Goal: Task Accomplishment & Management: Manage account settings

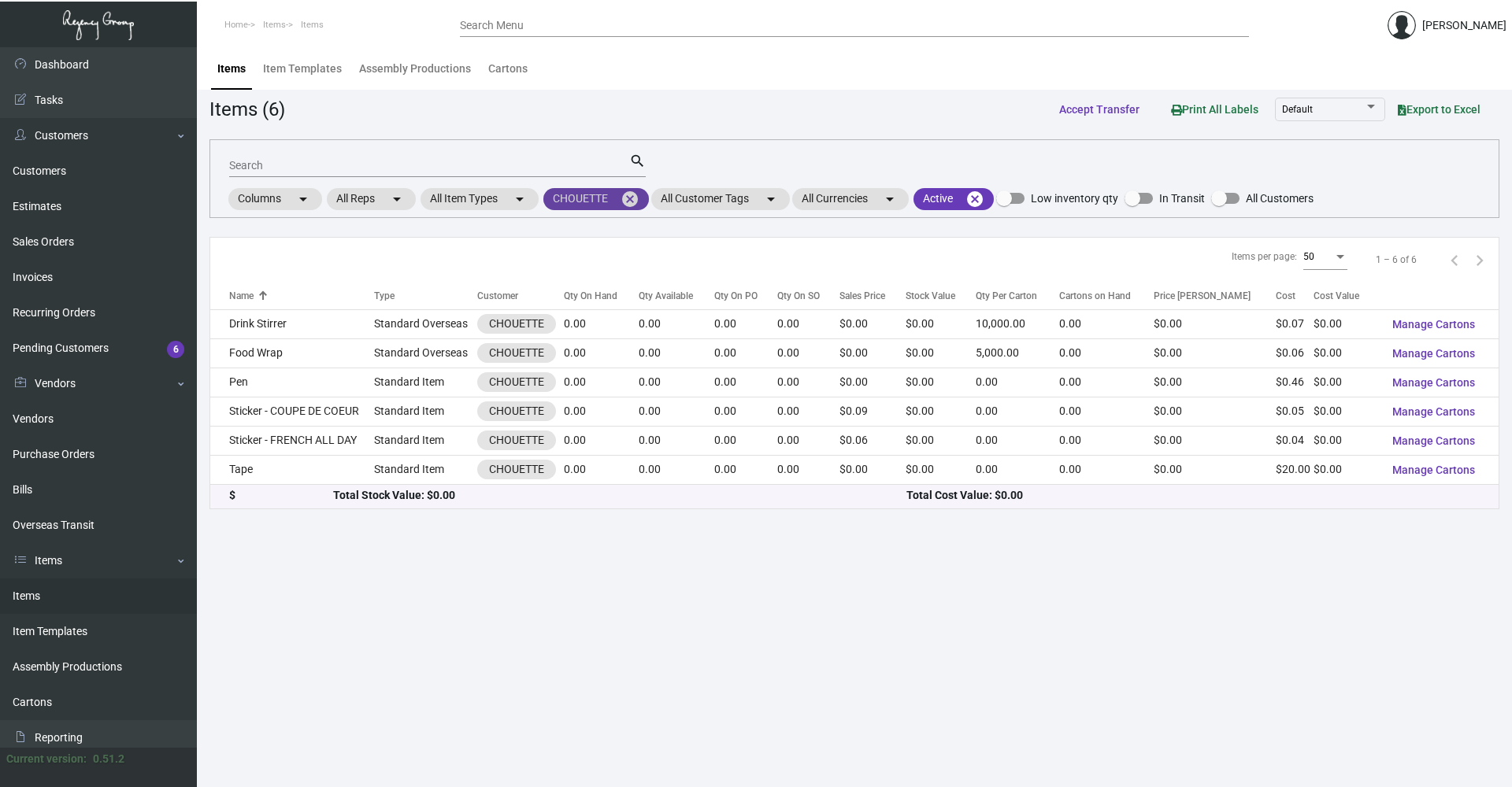
click at [639, 206] on mat-icon "cancel" at bounding box center [630, 199] width 19 height 19
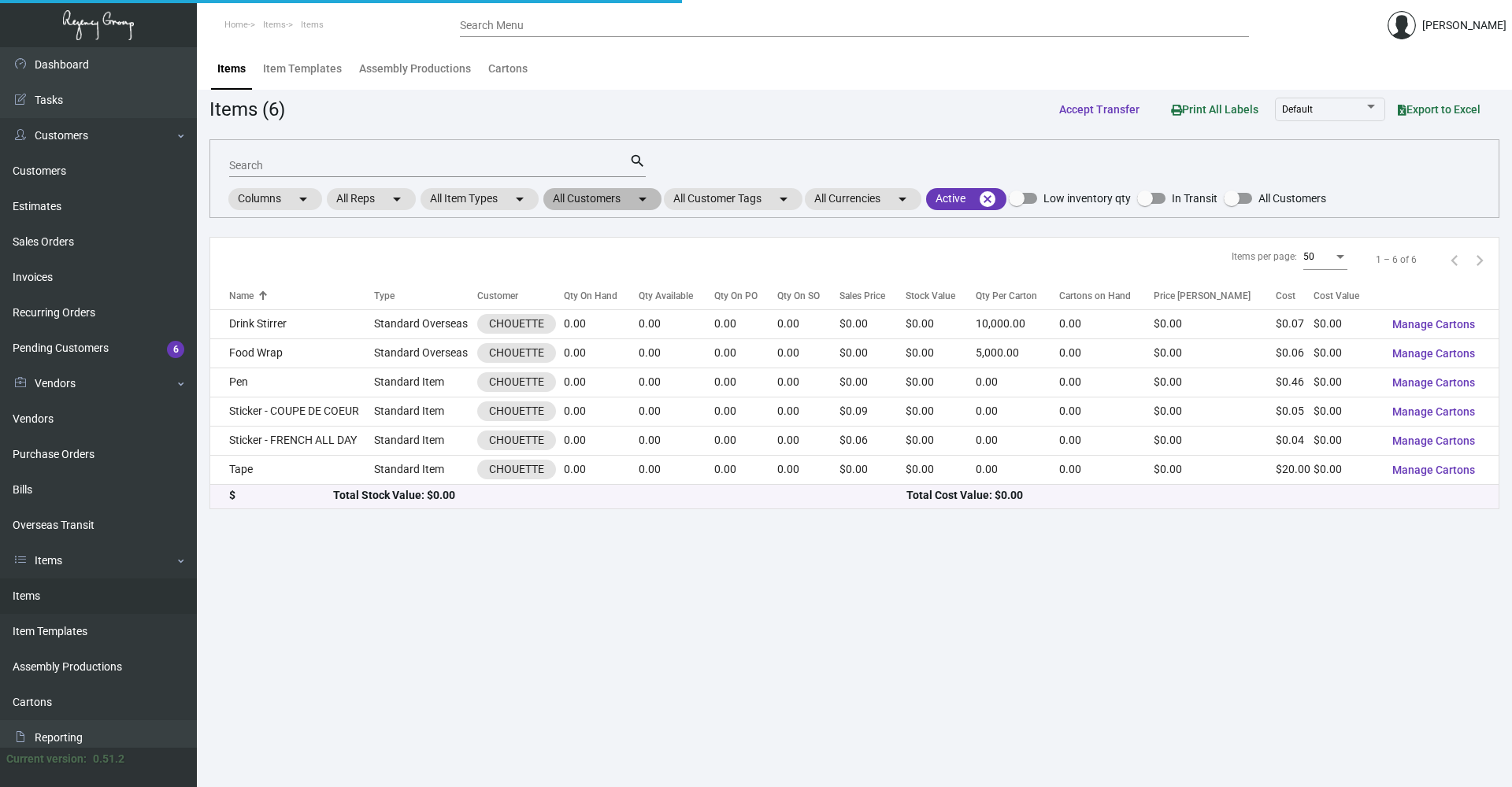
click at [597, 203] on mat-chip "All Customers arrow_drop_down" at bounding box center [602, 199] width 118 height 22
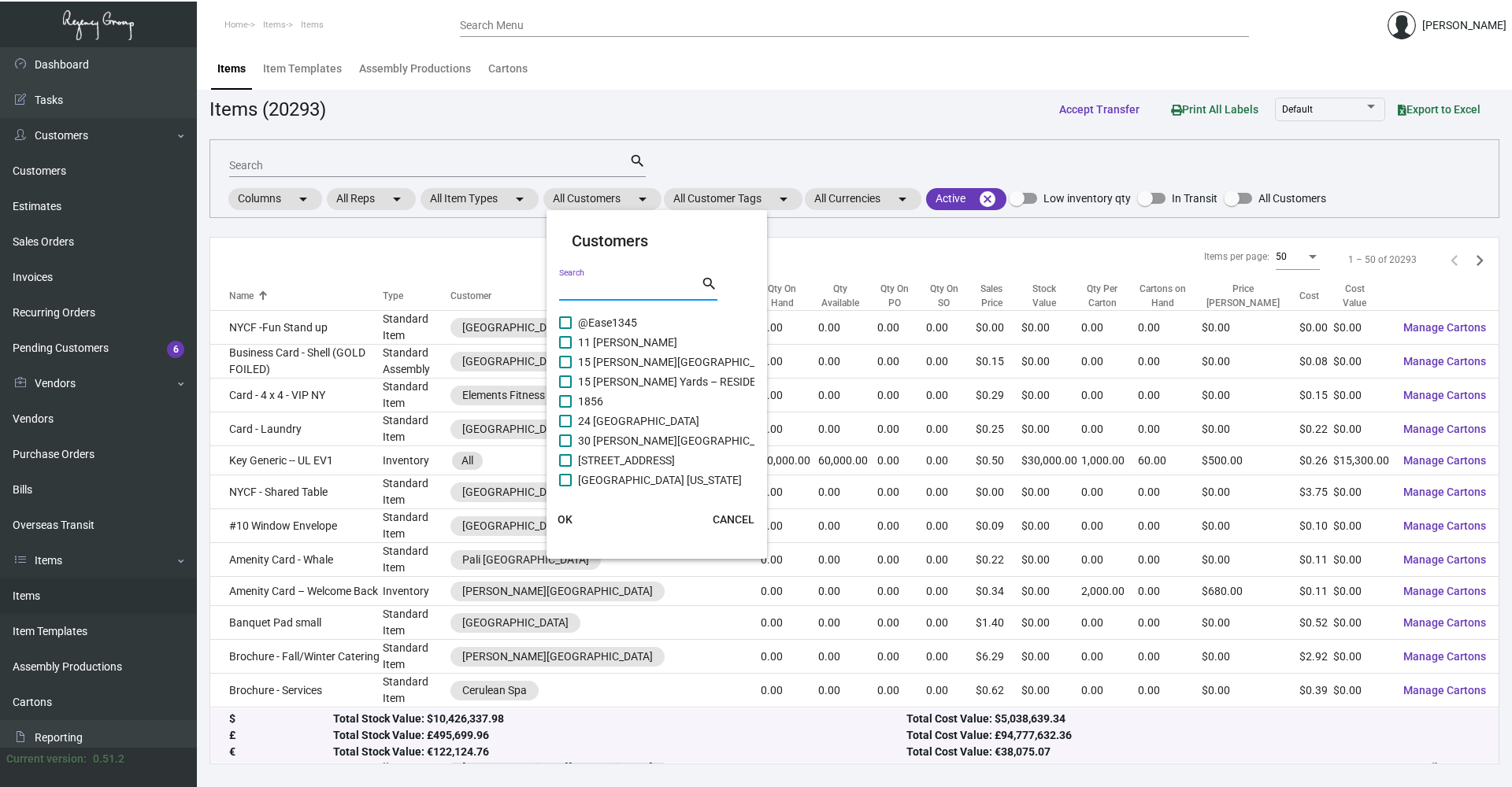
click at [601, 282] on input "Search" at bounding box center [630, 289] width 142 height 13
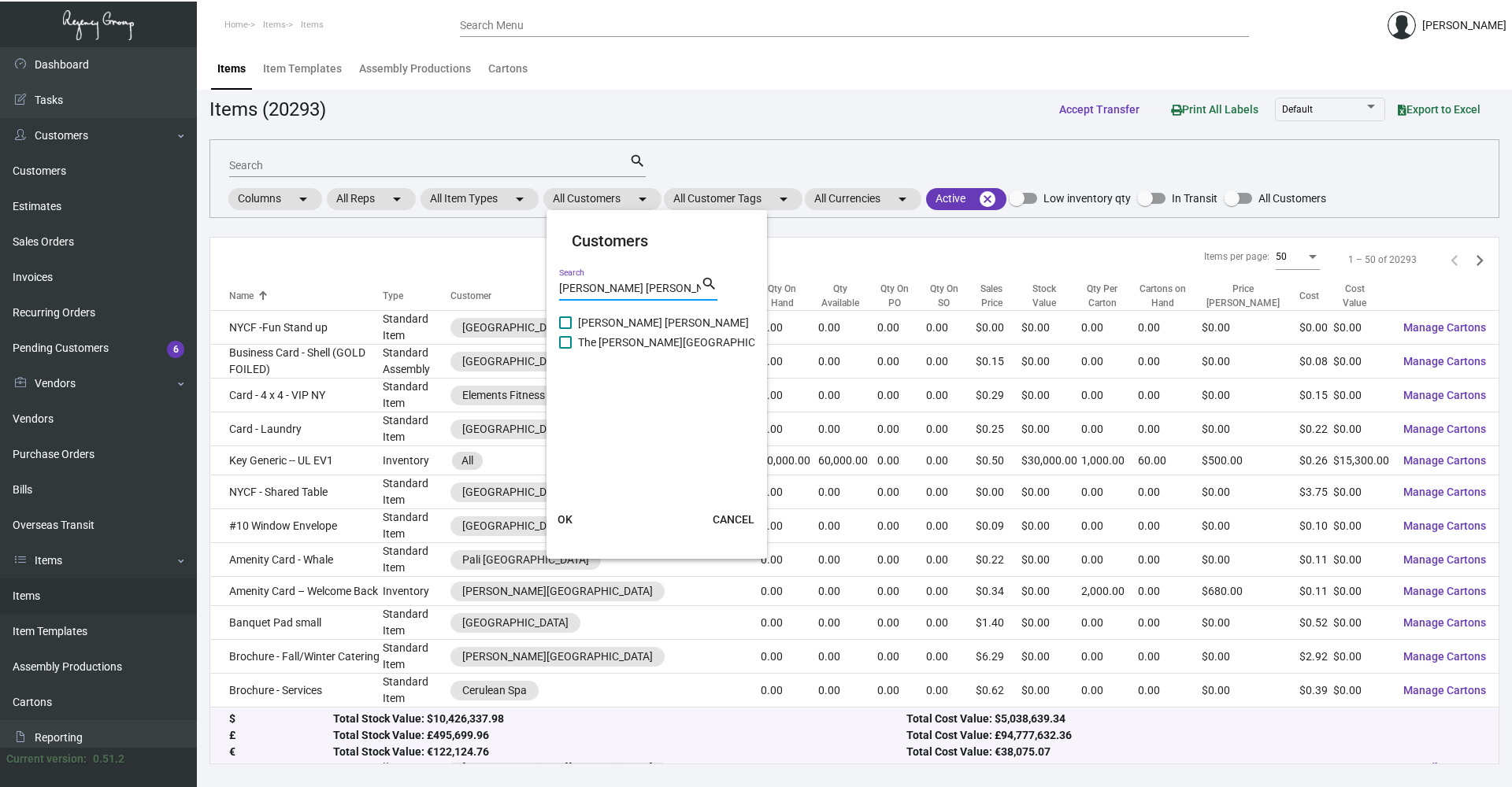
type input "[PERSON_NAME] [PERSON_NAME]"
click at [609, 345] on span "The [PERSON_NAME][GEOGRAPHIC_DATA][PERSON_NAME]" at bounding box center [725, 342] width 295 height 19
click at [565, 348] on input "The [PERSON_NAME][GEOGRAPHIC_DATA][PERSON_NAME]" at bounding box center [564, 348] width 1 height 1
checkbox input "true"
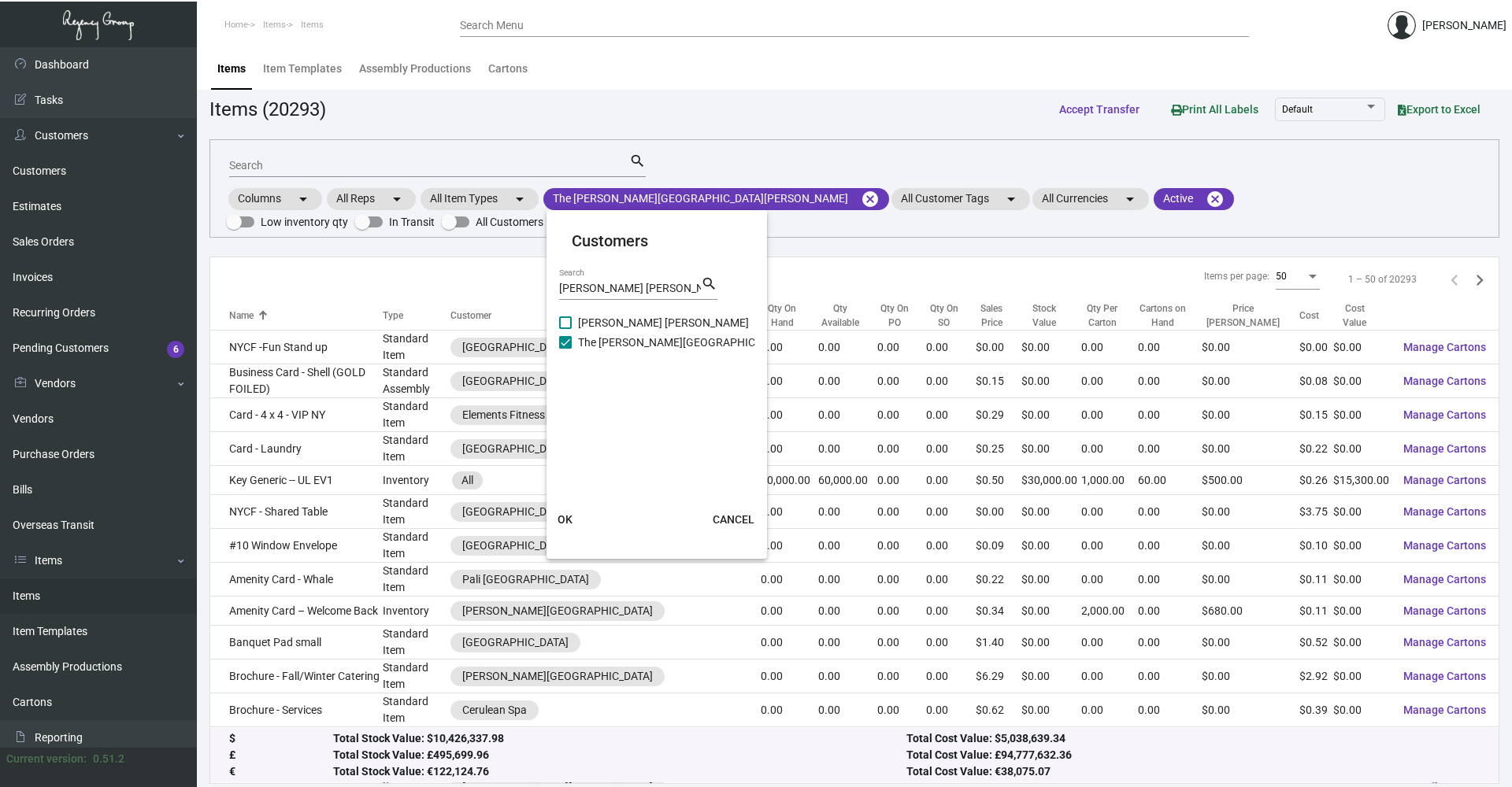
drag, startPoint x: 607, startPoint y: 323, endPoint x: 586, endPoint y: 365, distance: 47.0
click at [606, 323] on span "[PERSON_NAME] [PERSON_NAME]" at bounding box center [663, 322] width 171 height 19
click at [565, 329] on input "[PERSON_NAME] [PERSON_NAME]" at bounding box center [564, 329] width 1 height 1
checkbox input "true"
click at [567, 521] on span "OK" at bounding box center [565, 520] width 15 height 13
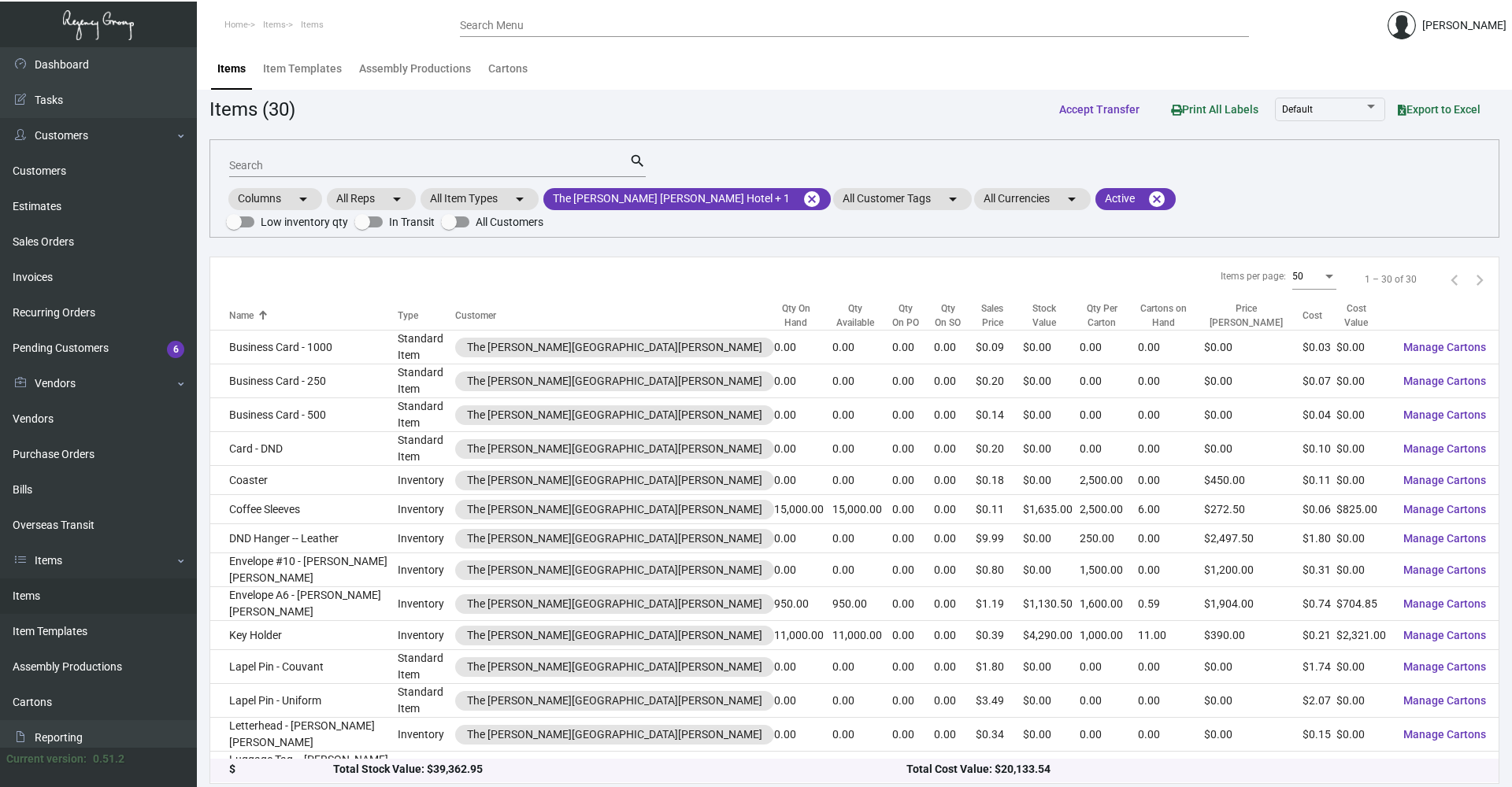
click at [337, 162] on input "Search" at bounding box center [429, 167] width 400 height 13
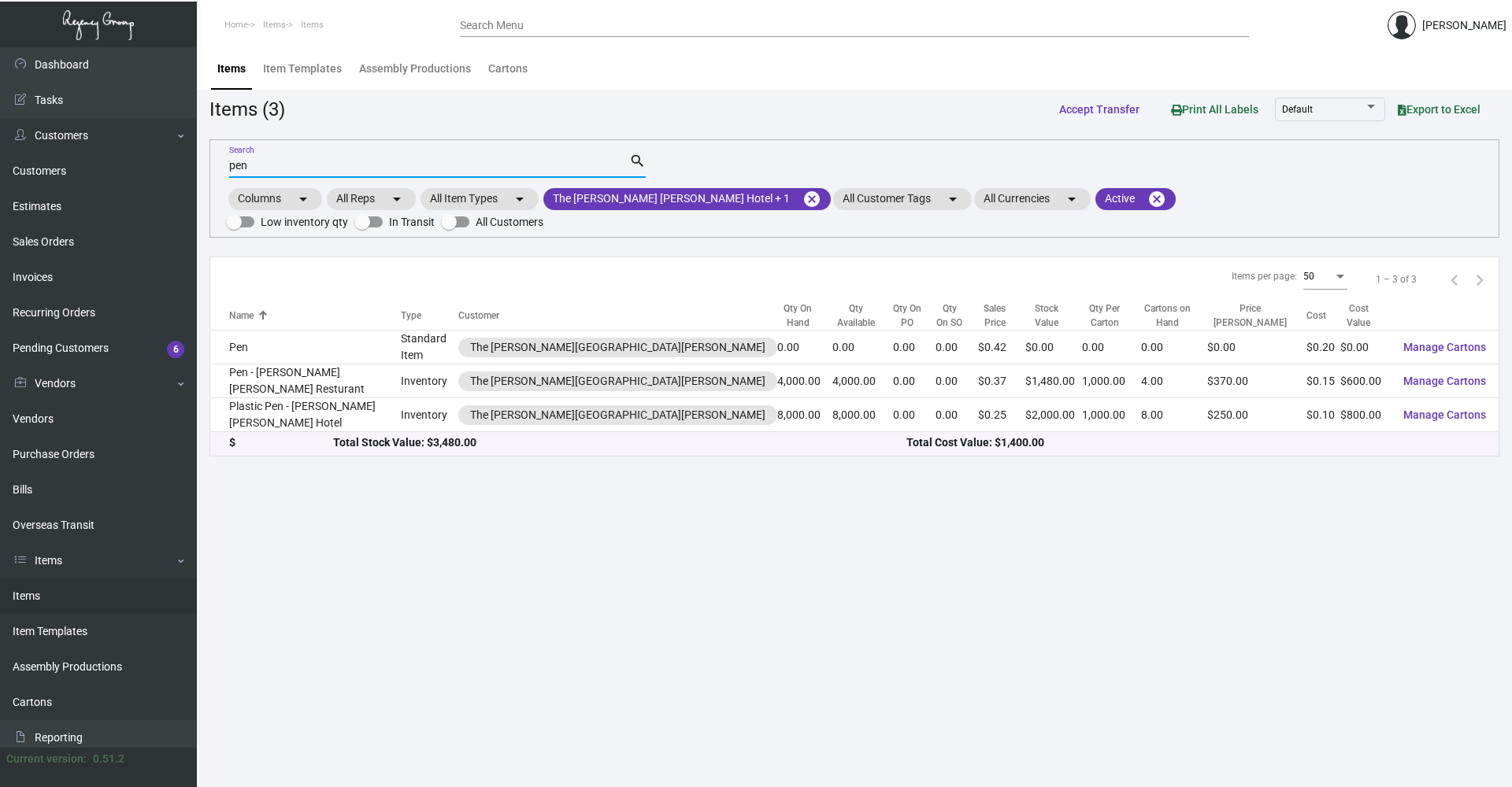
type input "pen"
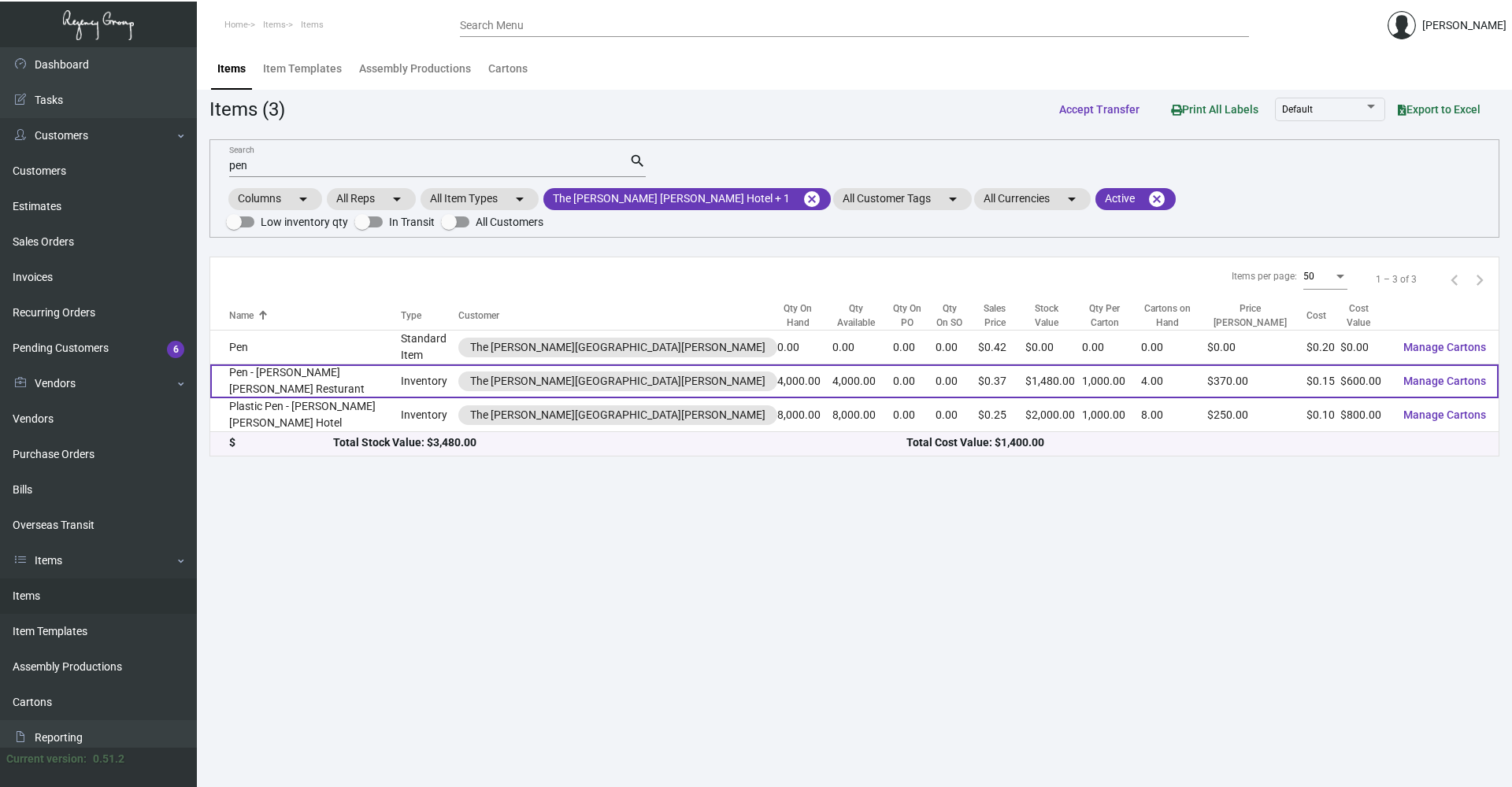
click at [370, 365] on td "Pen - [PERSON_NAME] [PERSON_NAME] Resturant" at bounding box center [305, 381] width 191 height 34
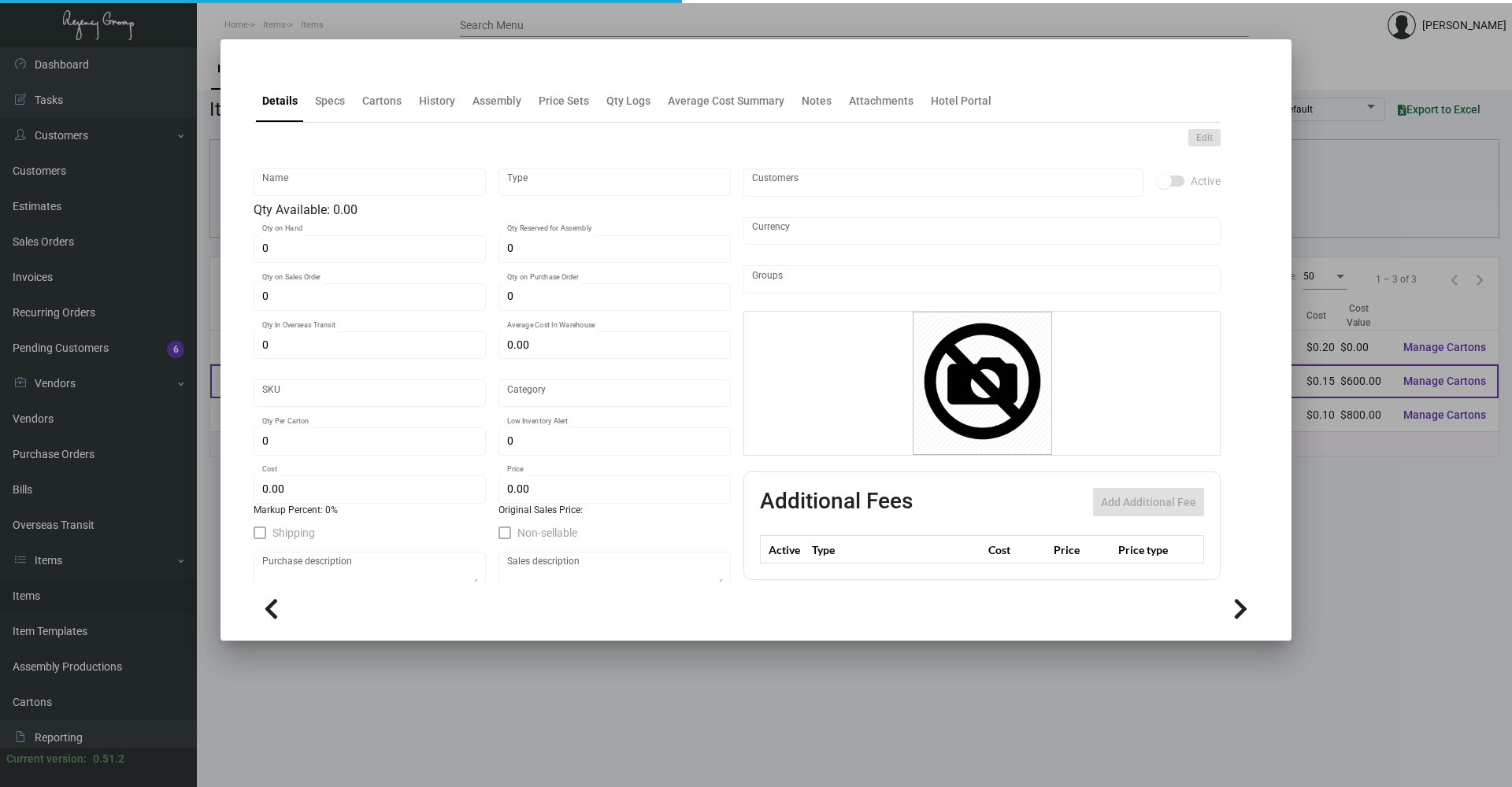
type input "Pen - [PERSON_NAME] [PERSON_NAME] Resturant"
type input "Inventory"
type input "4,000"
type input "$ 0.00"
type input "Standard"
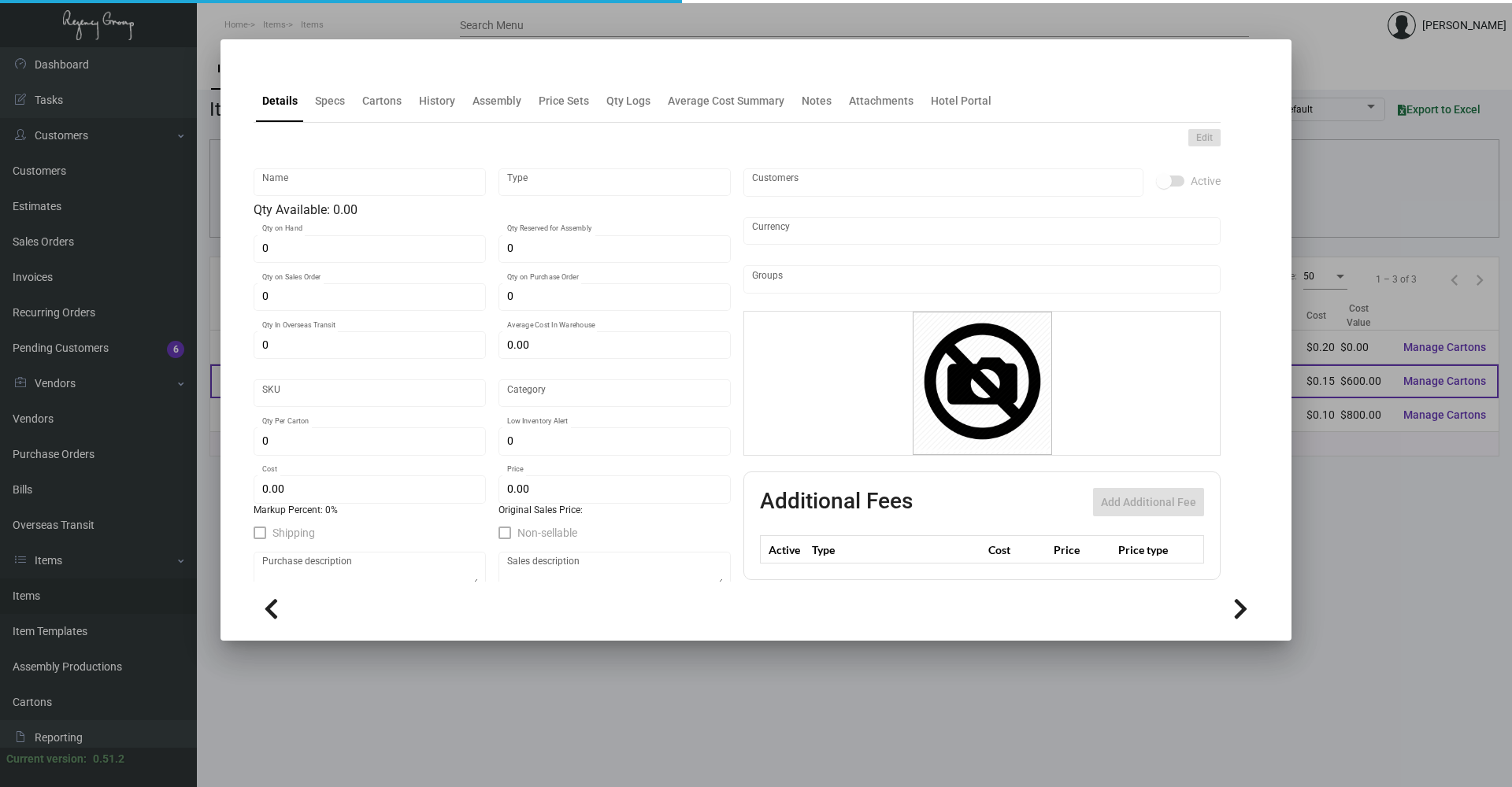
type input "1,000"
type input "$ 0.15"
type input "$ 0.37"
checkbox input "true"
type input "United States Dollar $"
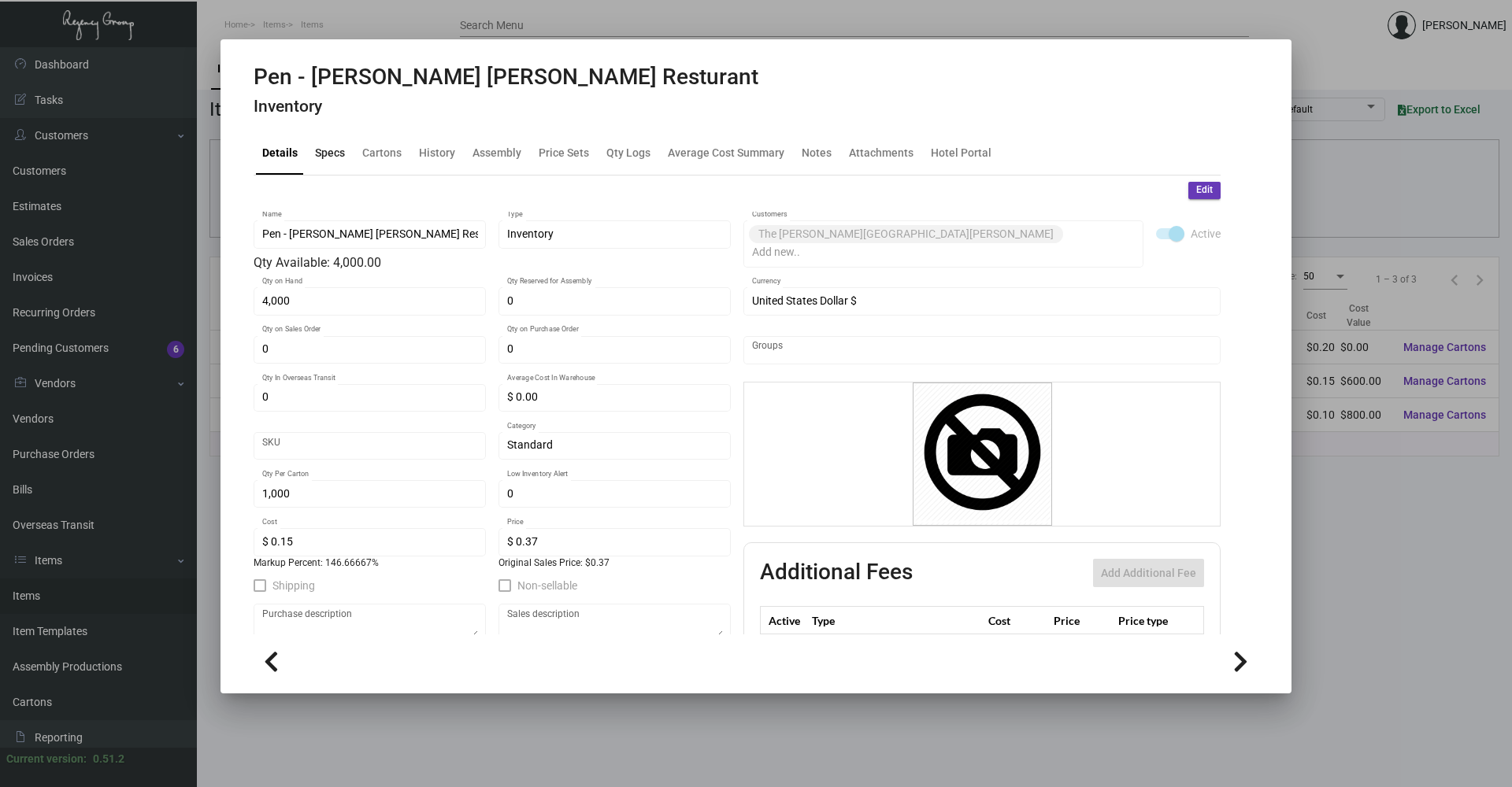
click at [330, 149] on div "Specs" at bounding box center [329, 153] width 30 height 17
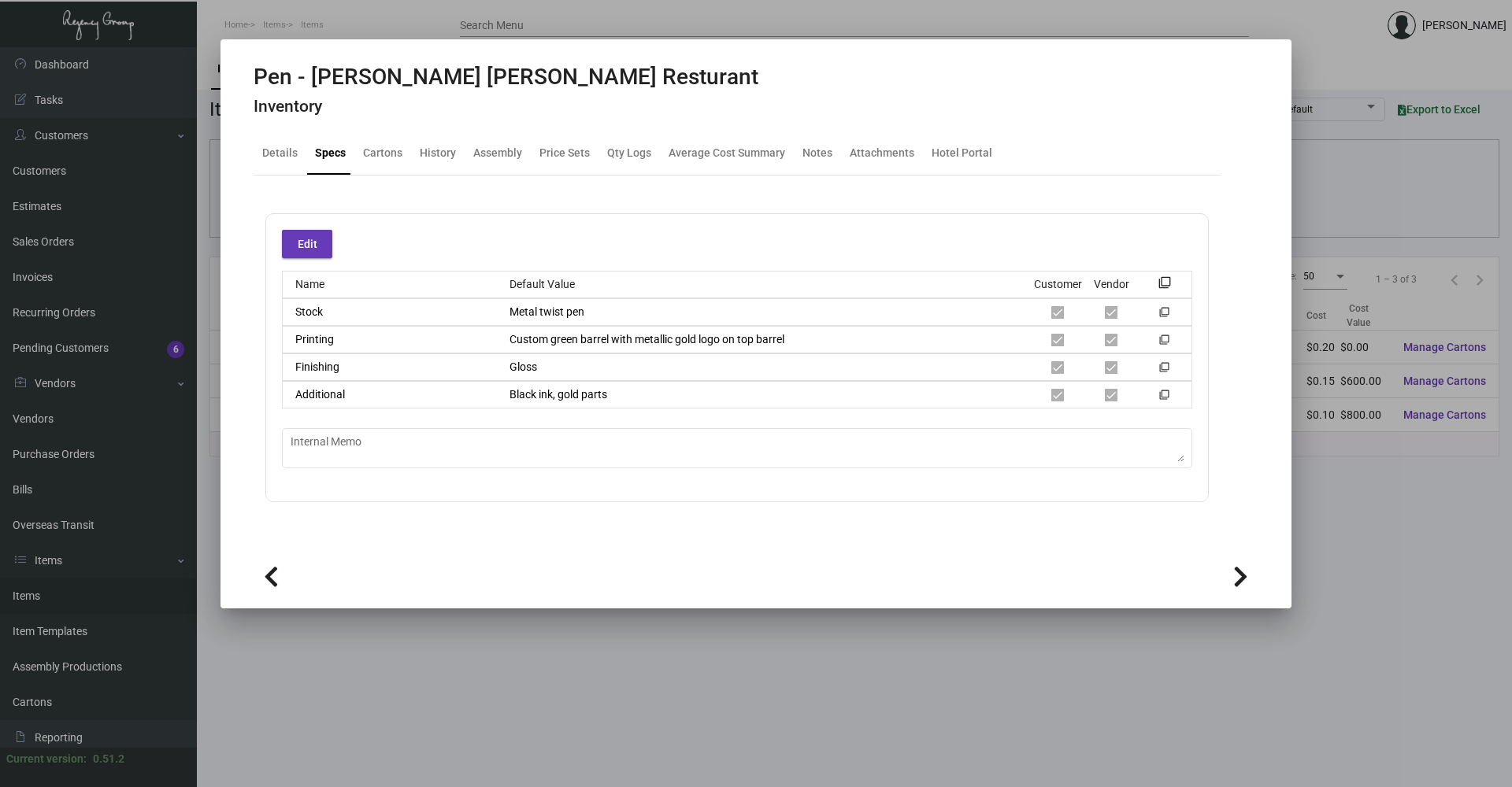
click at [756, 716] on div at bounding box center [756, 394] width 1512 height 787
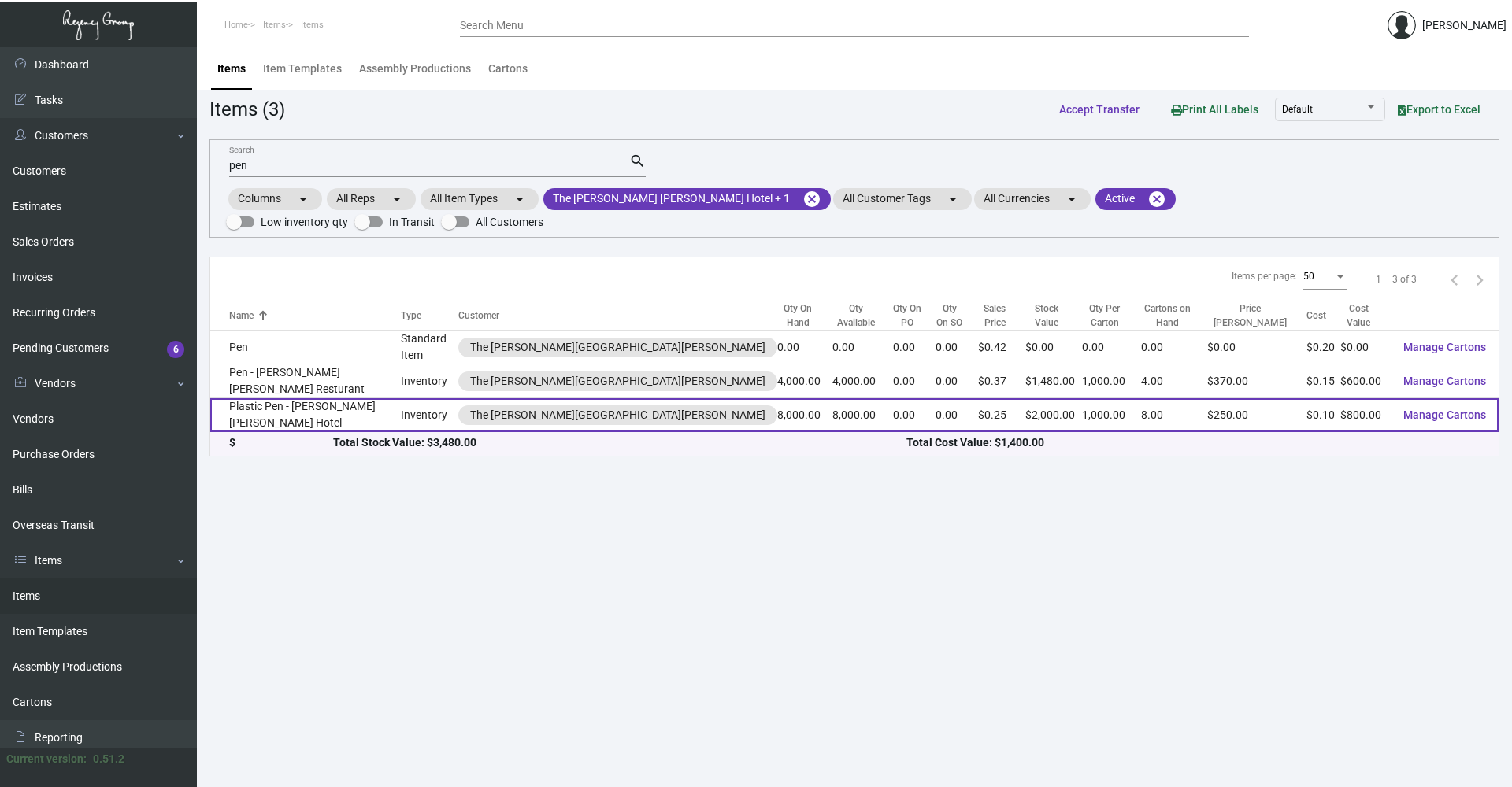
click at [294, 398] on td "Plastic Pen - [PERSON_NAME] [PERSON_NAME] Hotel" at bounding box center [305, 415] width 191 height 34
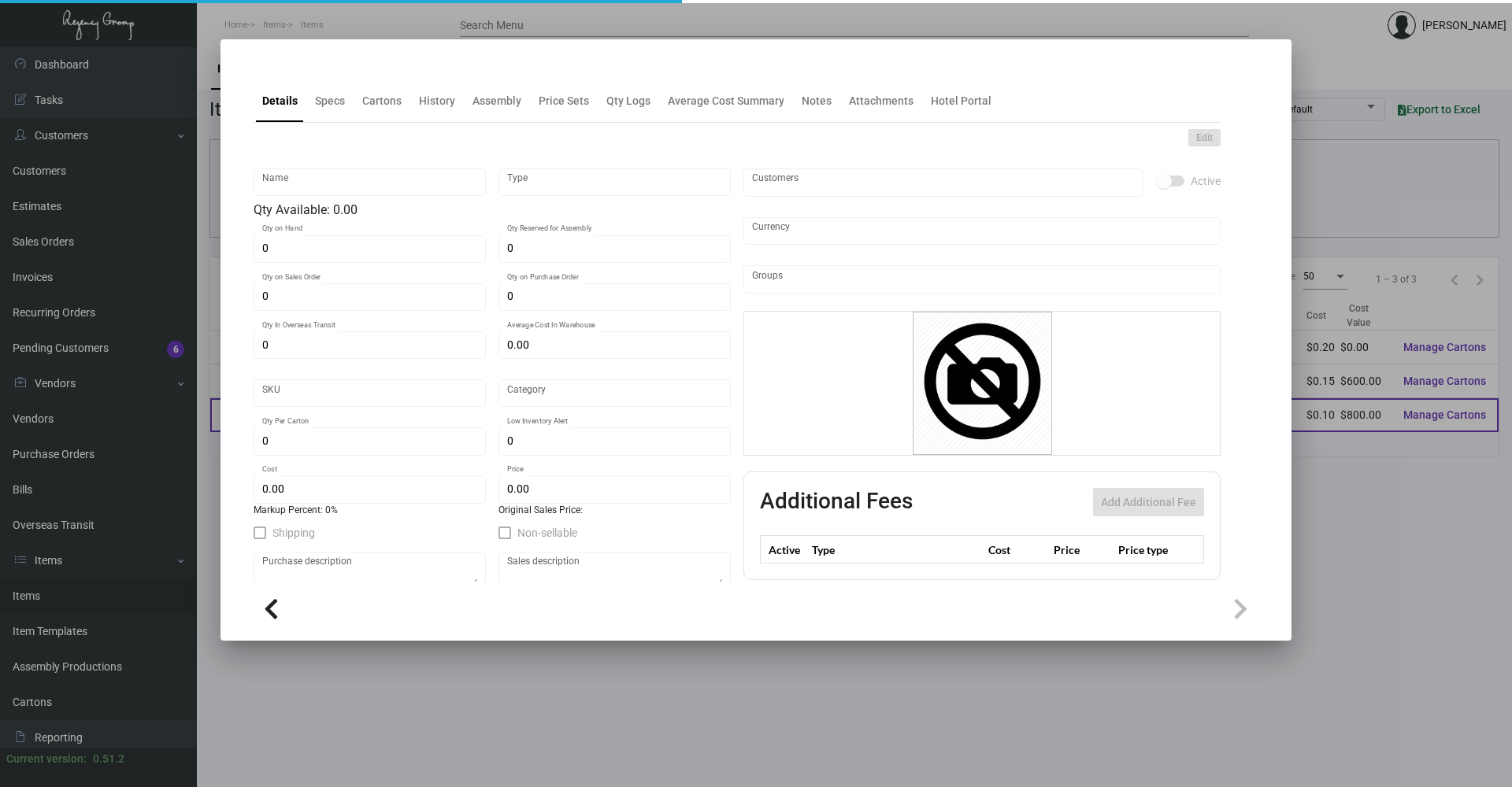
type input "Plastic Pen - [PERSON_NAME] [PERSON_NAME] Hotel"
type input "Inventory"
type input "8,000"
type input "$ 0.10"
type input "Overseas"
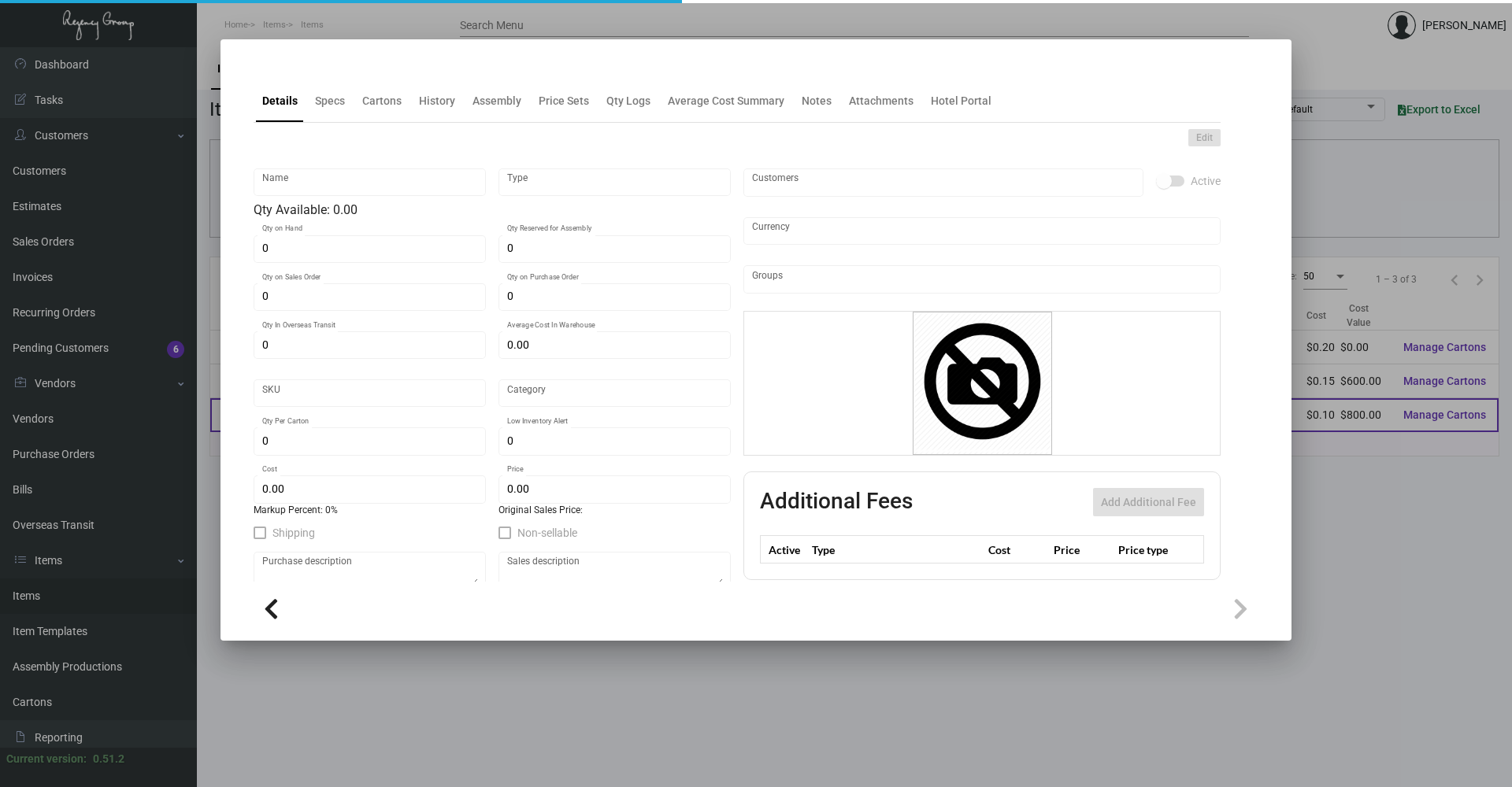
type input "1,000"
type input "$ 0.10"
type input "$ 0.25"
checkbox input "true"
type input "United States Dollar $"
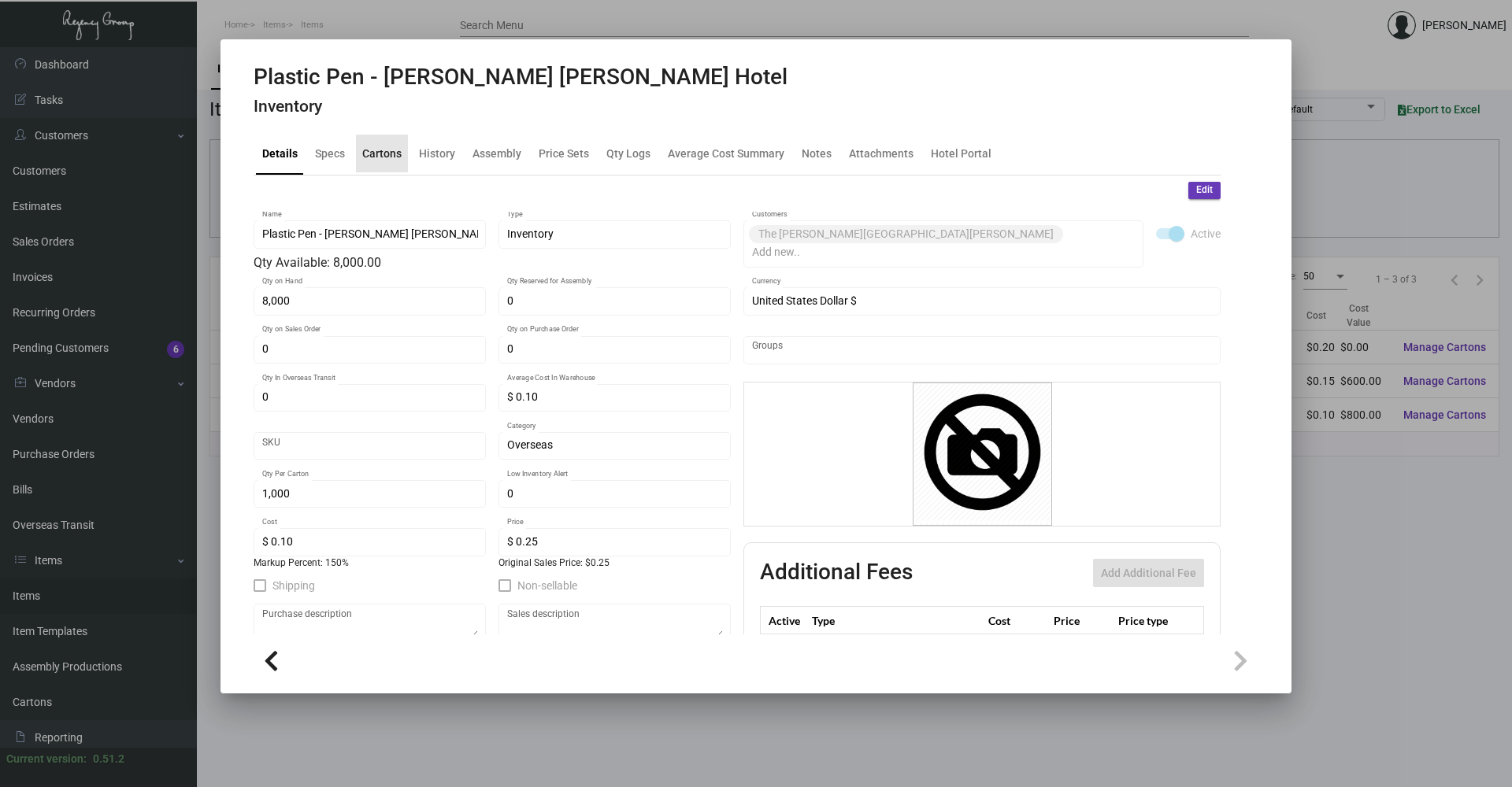
click at [377, 146] on div "Cartons" at bounding box center [382, 153] width 39 height 17
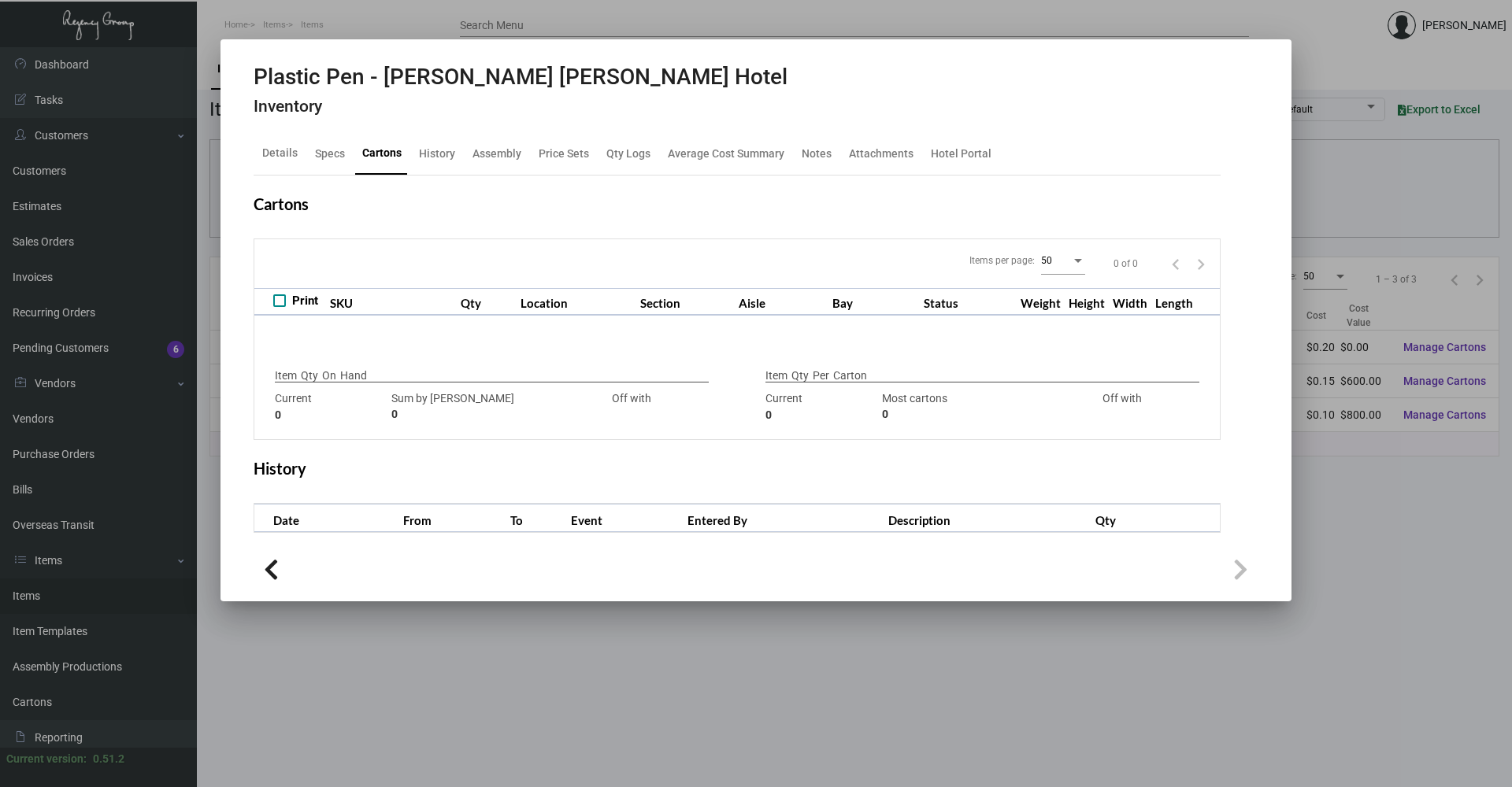
type input "8,000"
type input "16000"
type input "-8000"
type input "1,000"
type input "8000"
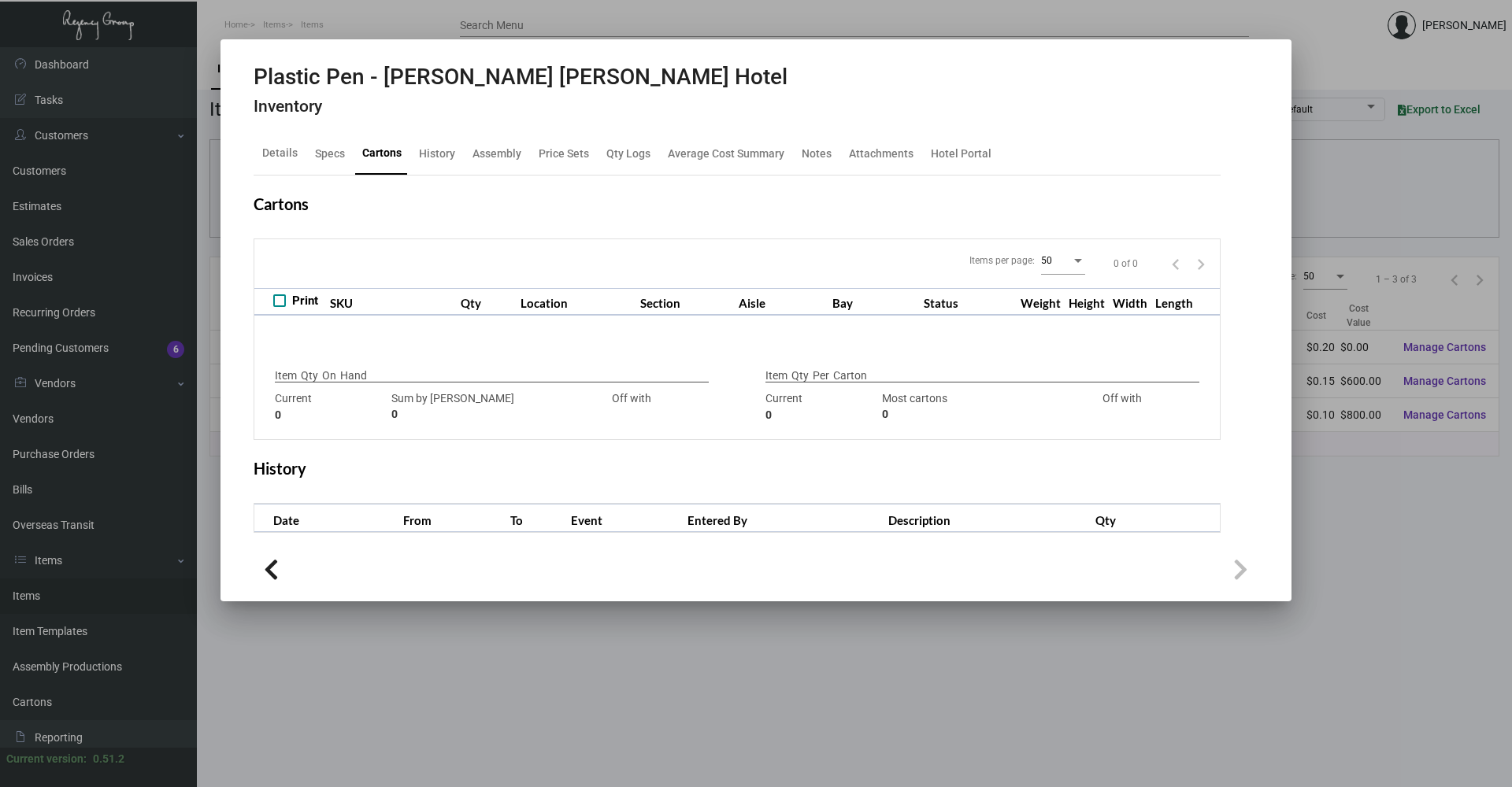
type input "-7000"
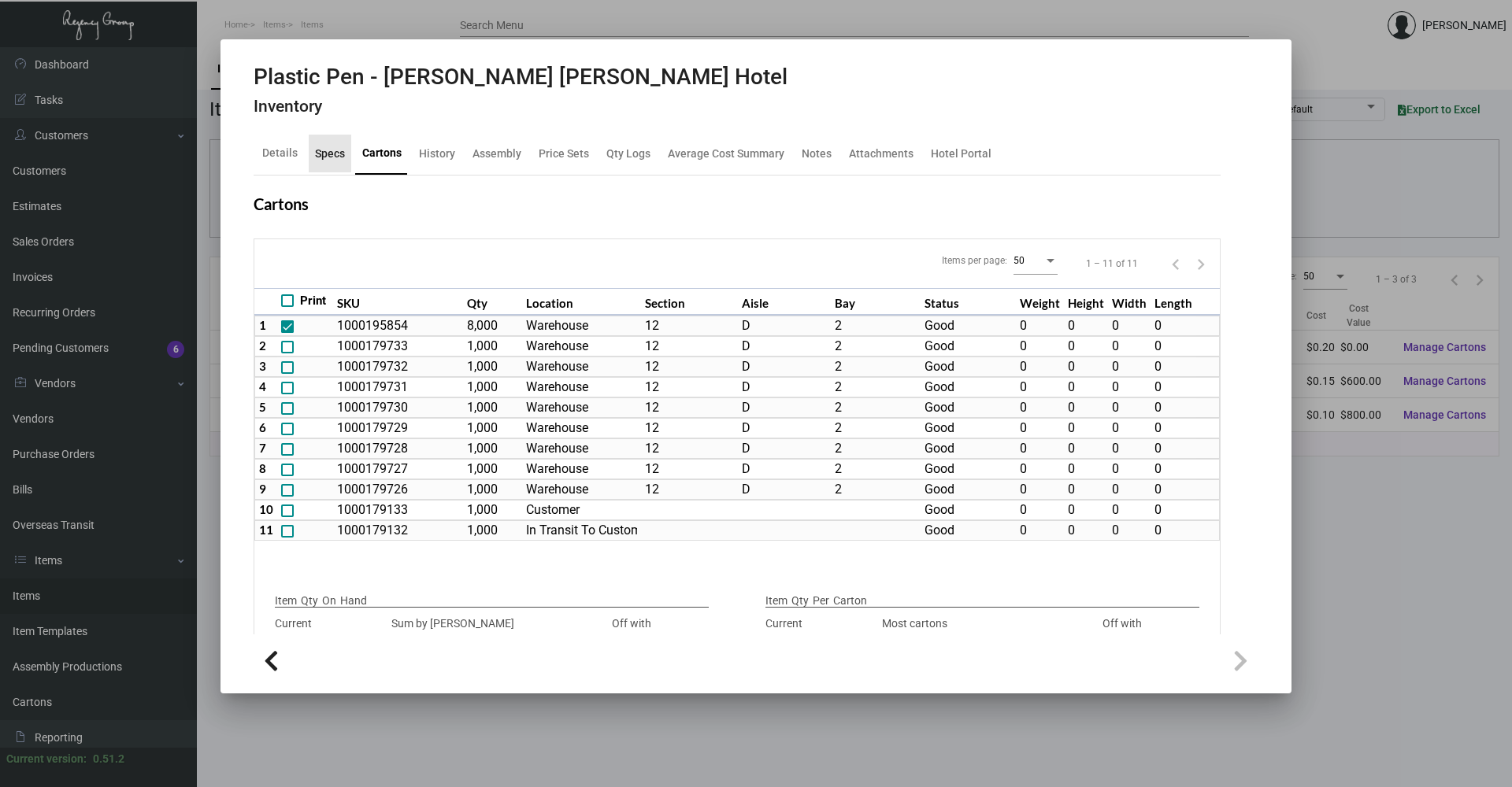
click at [320, 152] on div "Specs" at bounding box center [329, 153] width 30 height 17
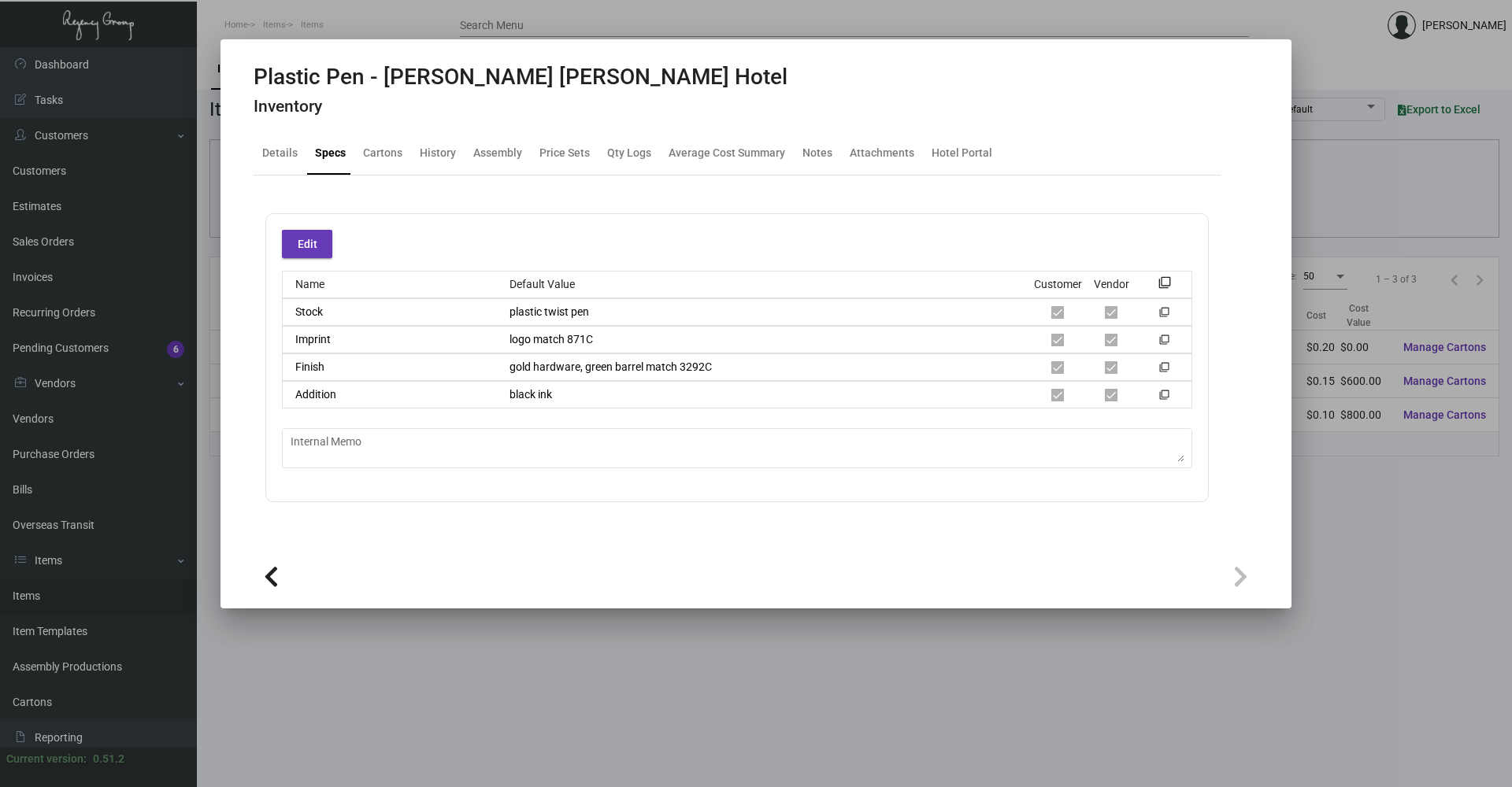
click at [909, 699] on div at bounding box center [756, 394] width 1512 height 787
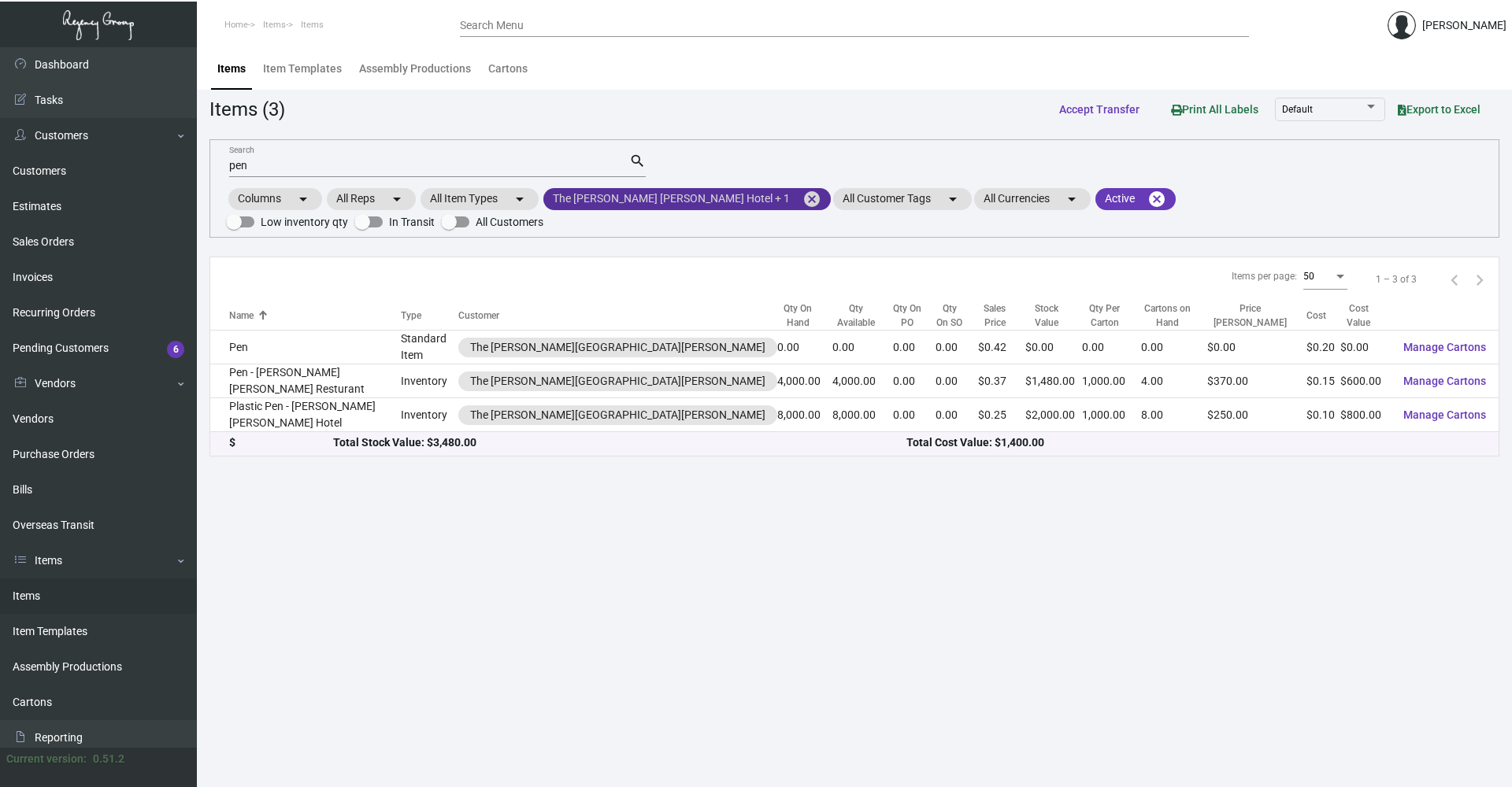
click at [803, 202] on mat-icon "cancel" at bounding box center [812, 199] width 19 height 19
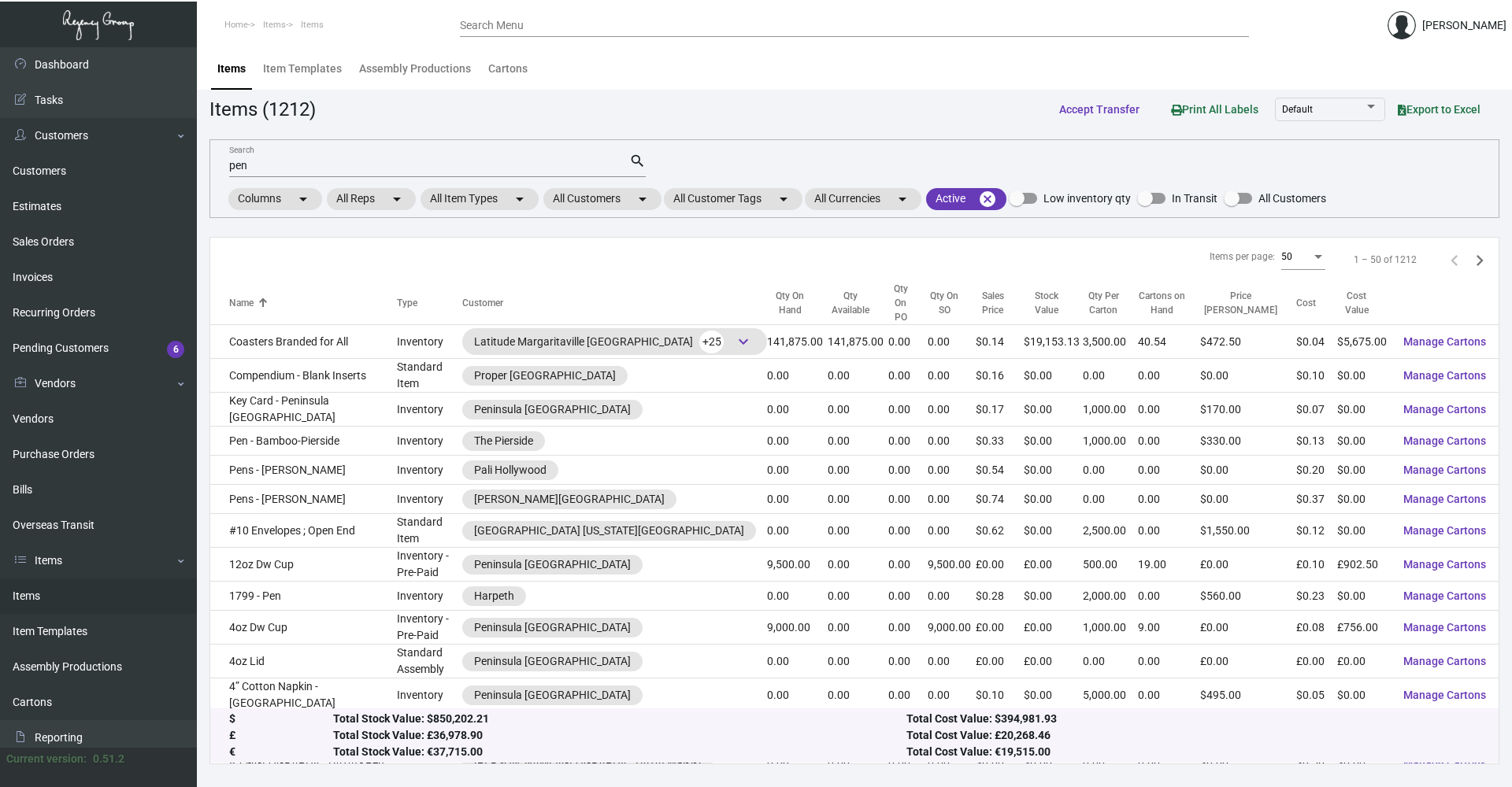
click at [444, 165] on input "pen" at bounding box center [429, 167] width 400 height 13
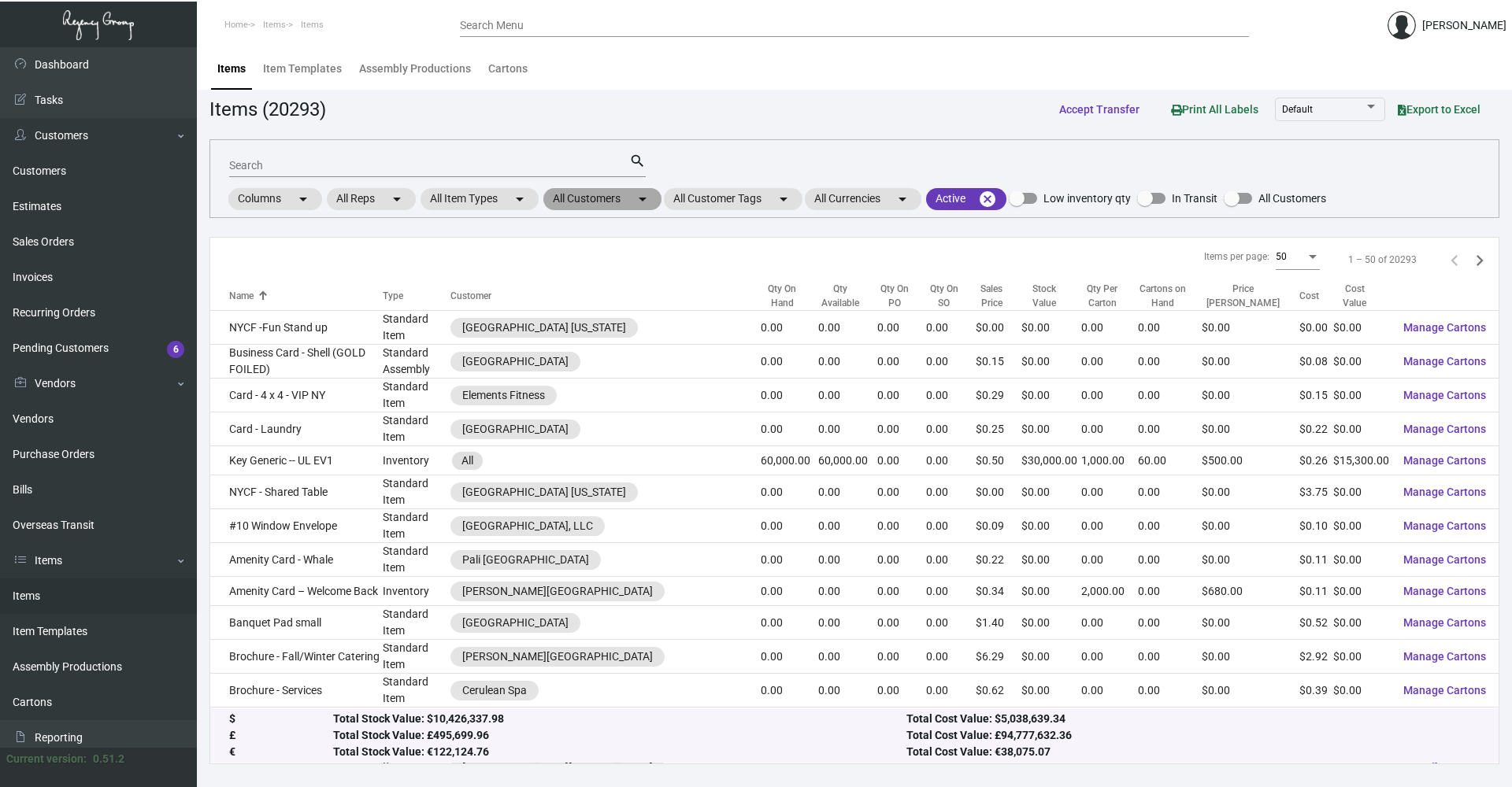
click at [611, 194] on mat-chip "All Customers arrow_drop_down" at bounding box center [602, 199] width 118 height 22
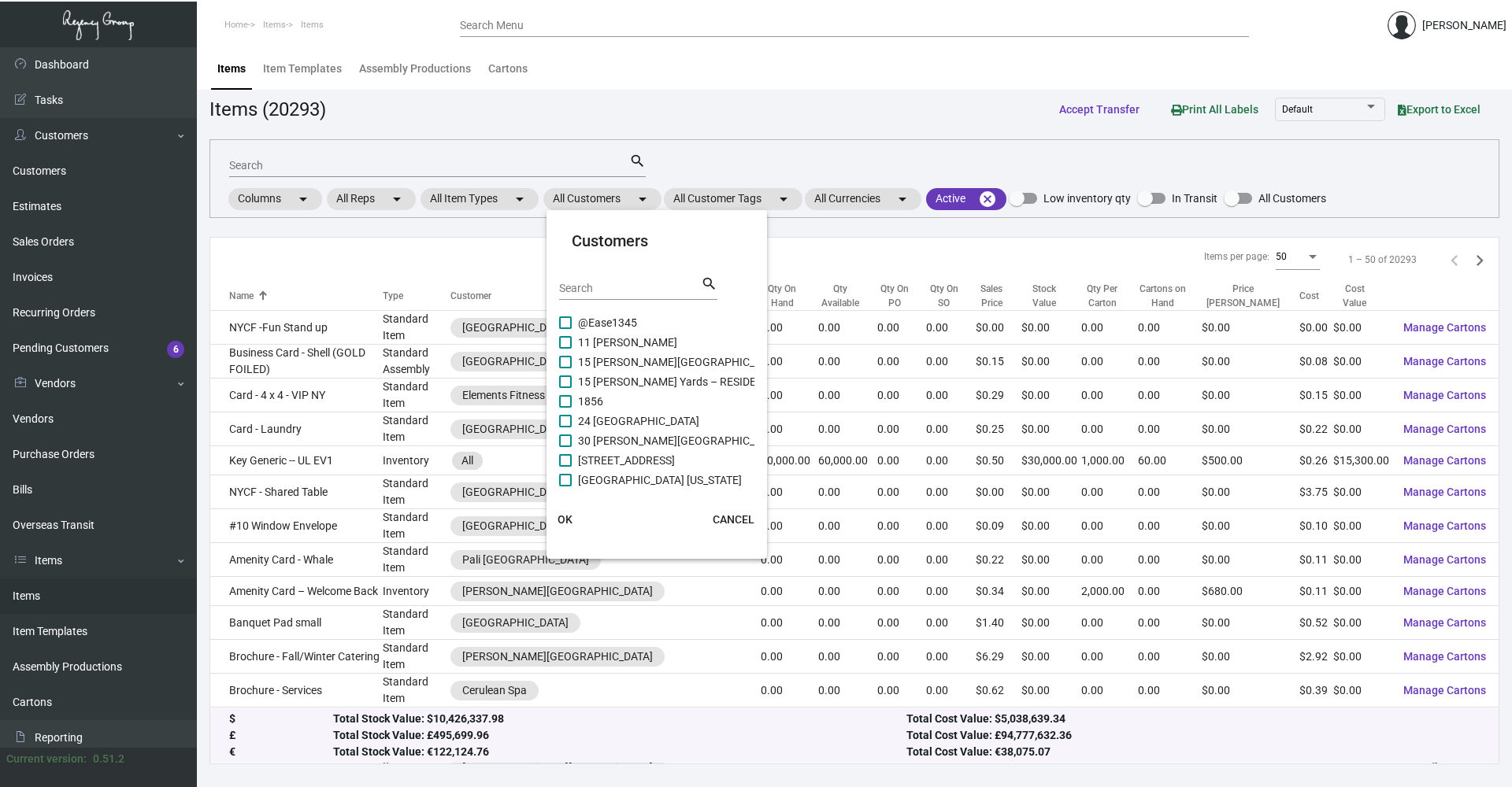
click at [589, 289] on input "Search" at bounding box center [630, 289] width 142 height 13
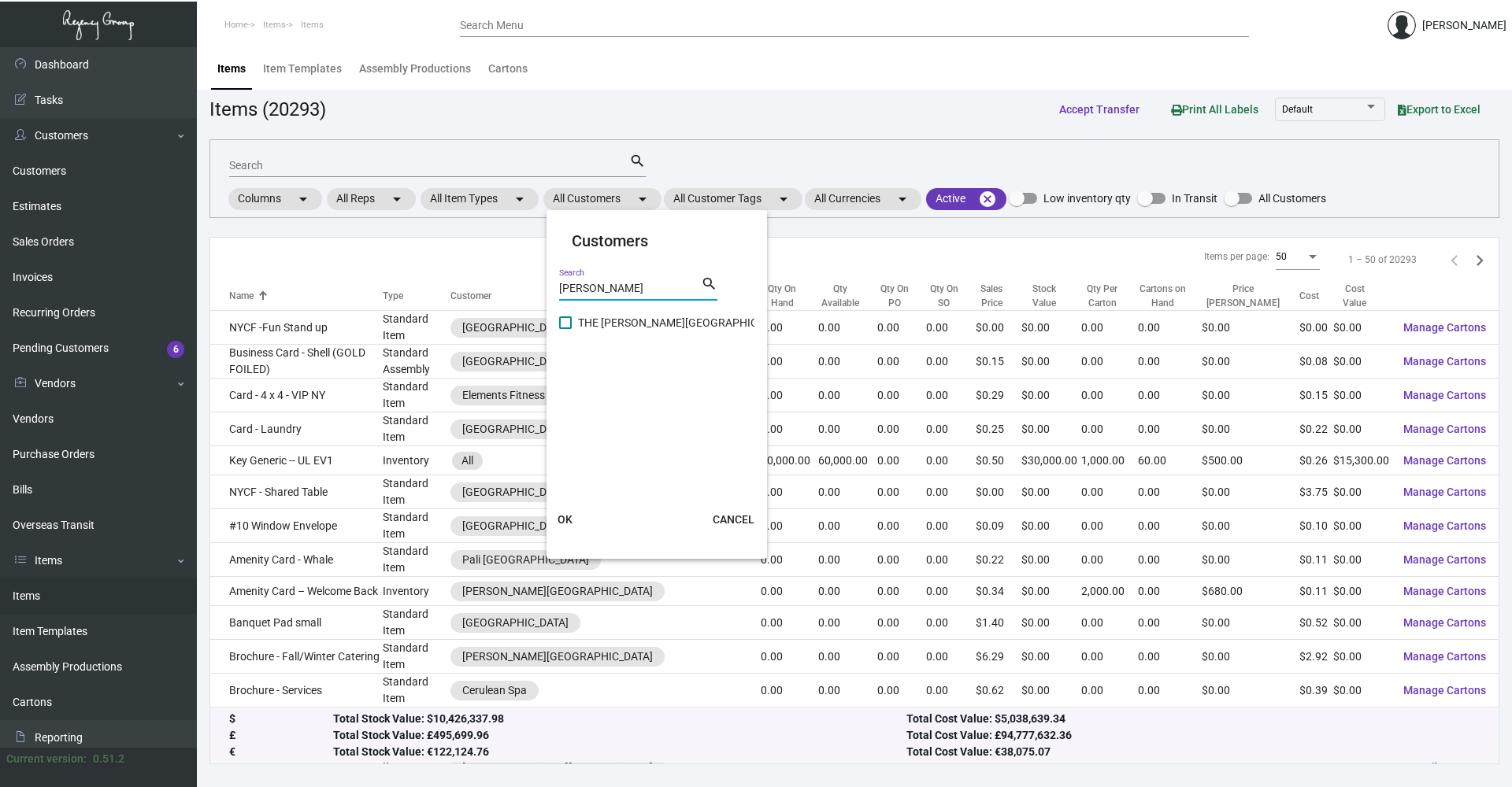
type input "[PERSON_NAME]"
click at [632, 328] on span "THE [PERSON_NAME][GEOGRAPHIC_DATA]" at bounding box center [684, 322] width 213 height 19
click at [565, 329] on input "THE [PERSON_NAME][GEOGRAPHIC_DATA]" at bounding box center [564, 329] width 1 height 1
checkbox input "true"
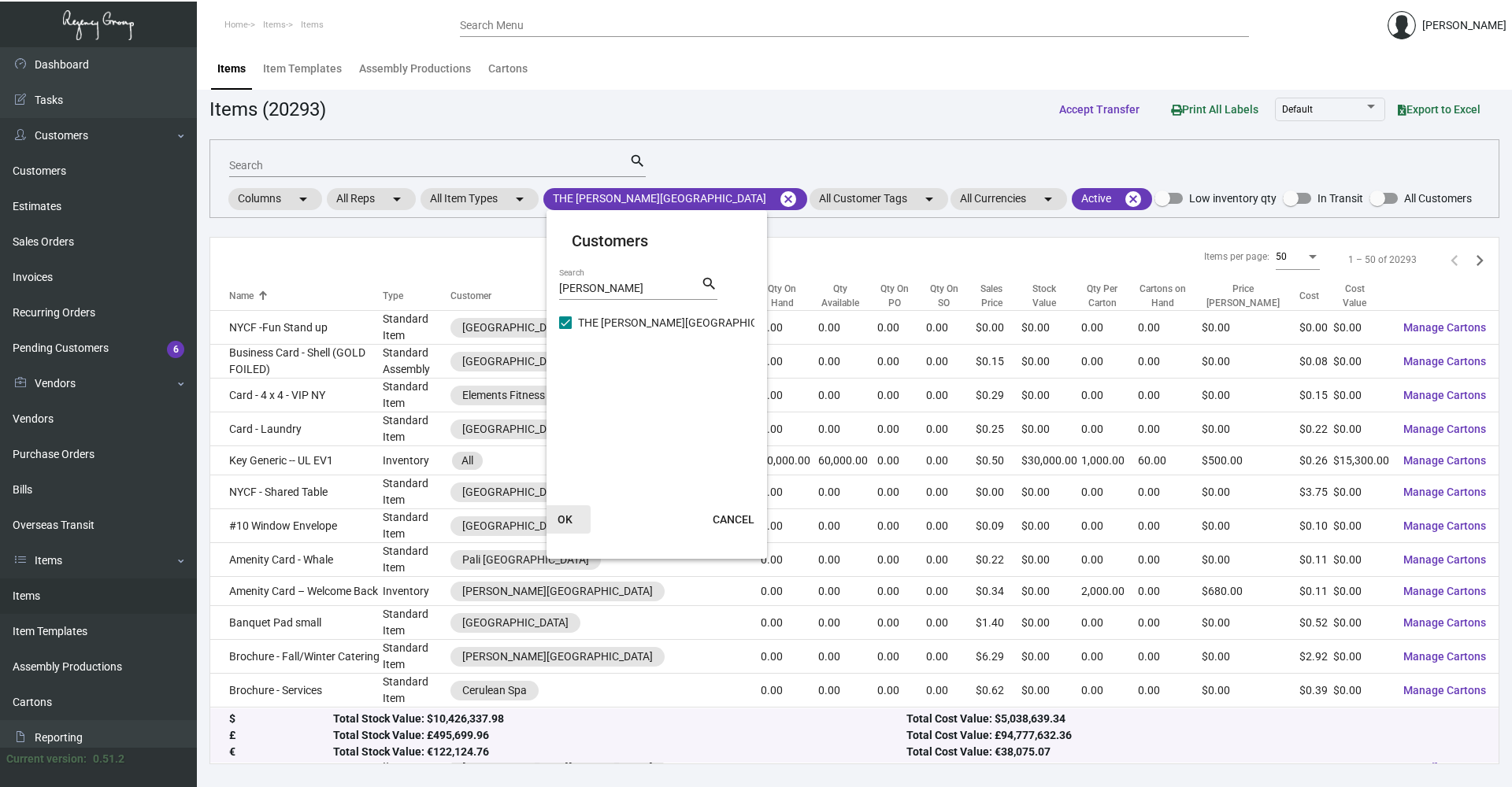
click at [557, 531] on button "OK" at bounding box center [565, 519] width 51 height 28
